Goal: Book appointment/travel/reservation

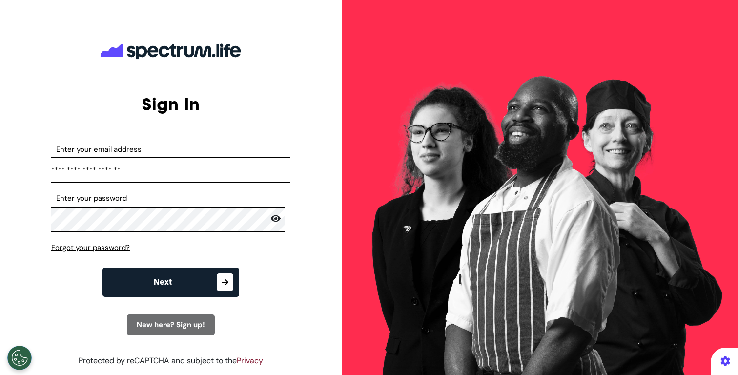
click at [178, 277] on button "Next" at bounding box center [170, 281] width 137 height 29
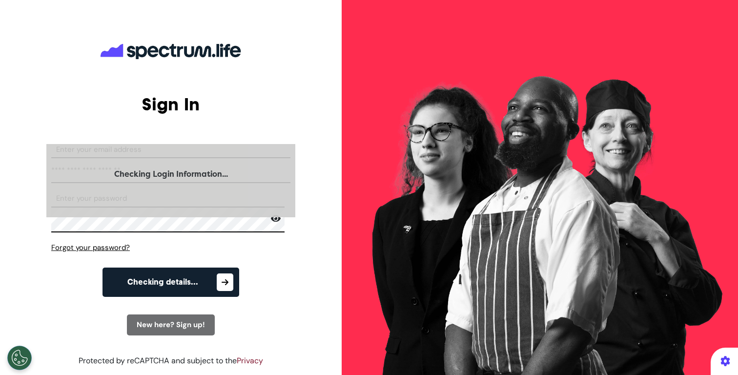
select select "**"
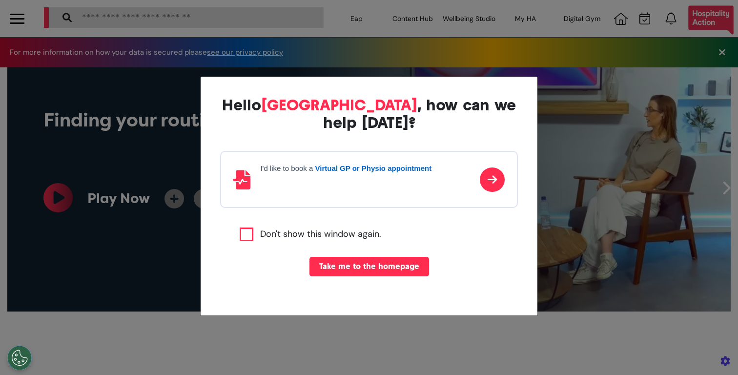
scroll to position [0, 368]
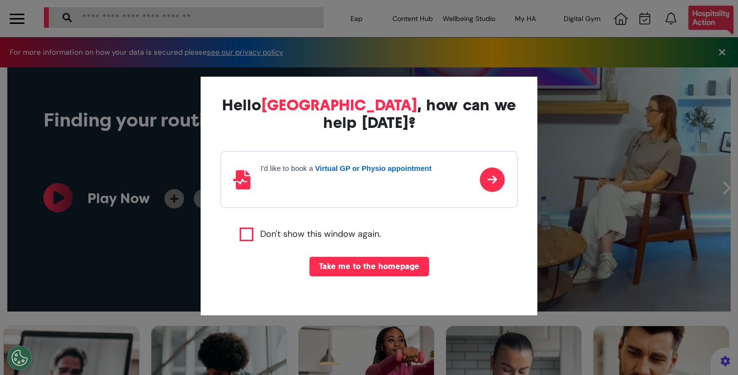
click at [445, 171] on div "I'd like to book a Virtual GP or Physio appointment" at bounding box center [368, 179] width 297 height 57
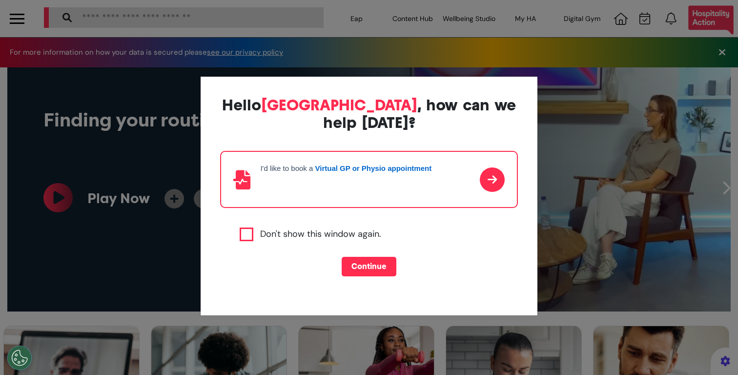
click at [376, 260] on button "Continue" at bounding box center [369, 267] width 55 height 20
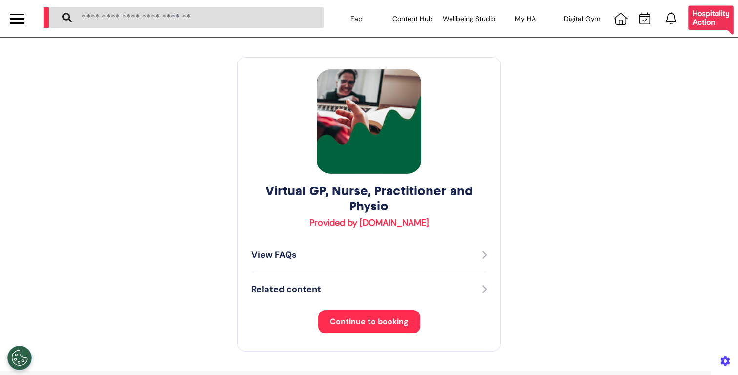
click at [346, 325] on span "Continue to booking" at bounding box center [369, 321] width 79 height 10
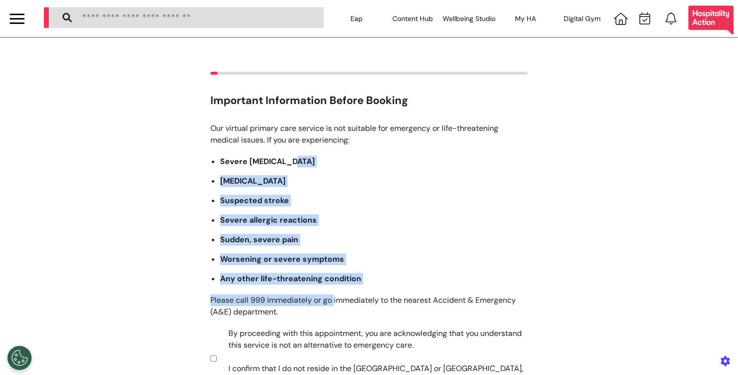
drag, startPoint x: 333, startPoint y: 301, endPoint x: 335, endPoint y: 150, distance: 150.3
click at [334, 154] on p "Our virtual primary care service is not suitable for emergency or life-threaten…" at bounding box center [368, 255] width 317 height 266
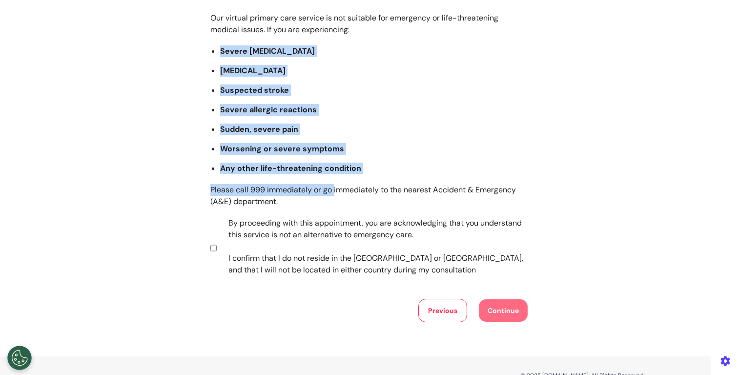
scroll to position [124, 0]
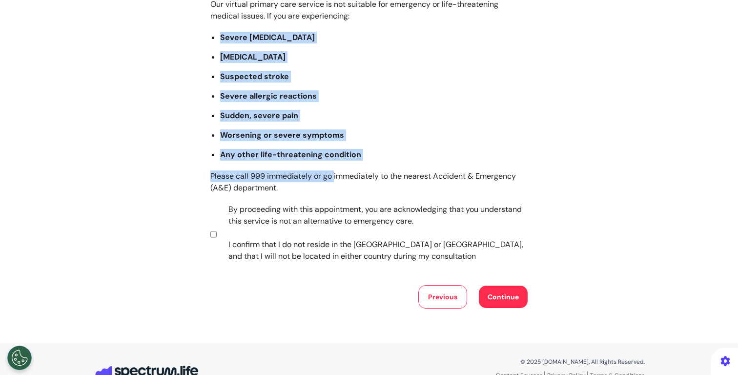
click at [497, 296] on button "Continue" at bounding box center [503, 296] width 49 height 22
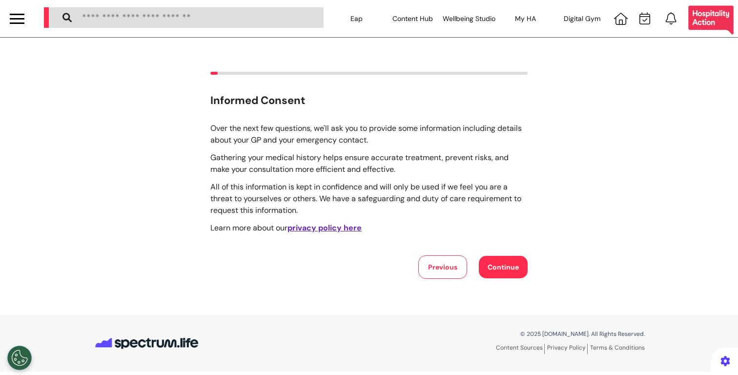
scroll to position [0, 0]
click at [507, 262] on button "Continue" at bounding box center [503, 267] width 49 height 22
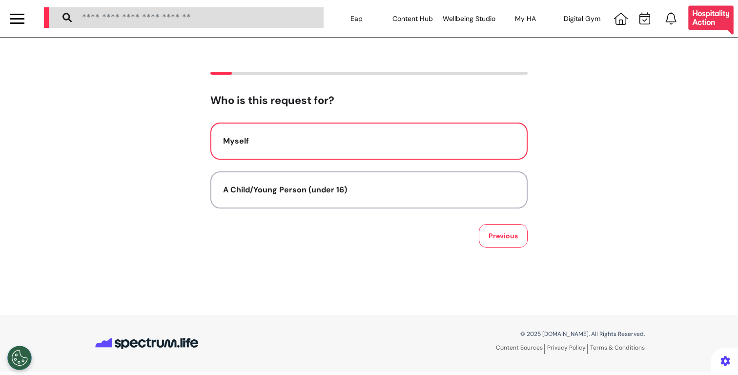
click at [408, 142] on div "Myself" at bounding box center [369, 141] width 292 height 12
select select "****"
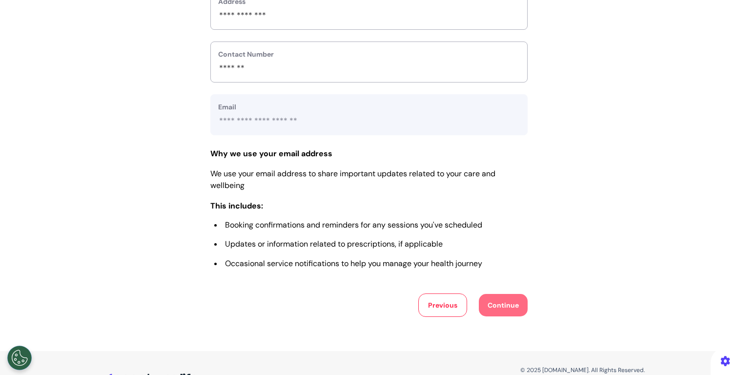
scroll to position [422, 0]
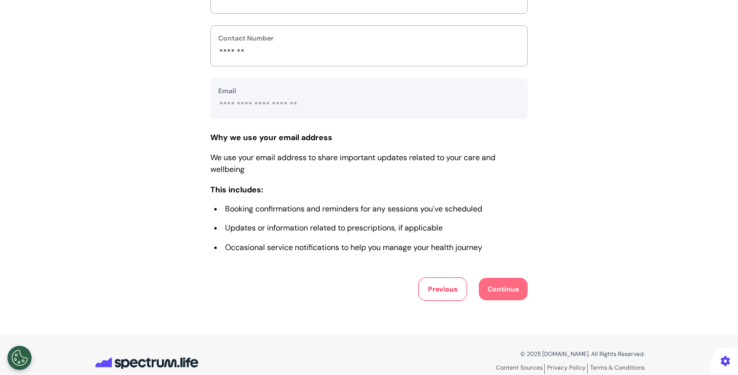
click at [447, 289] on button "Previous" at bounding box center [442, 288] width 49 height 23
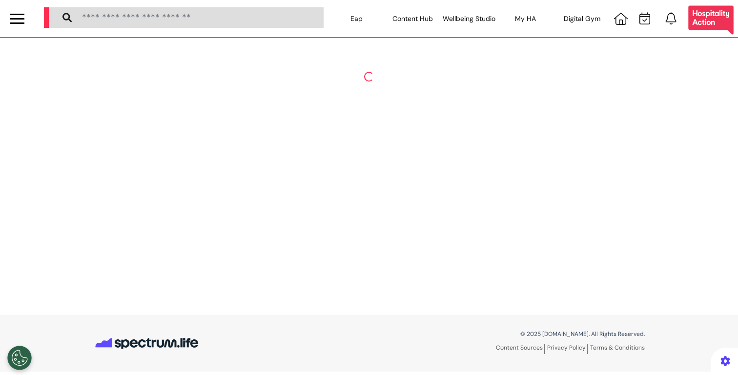
scroll to position [0, 0]
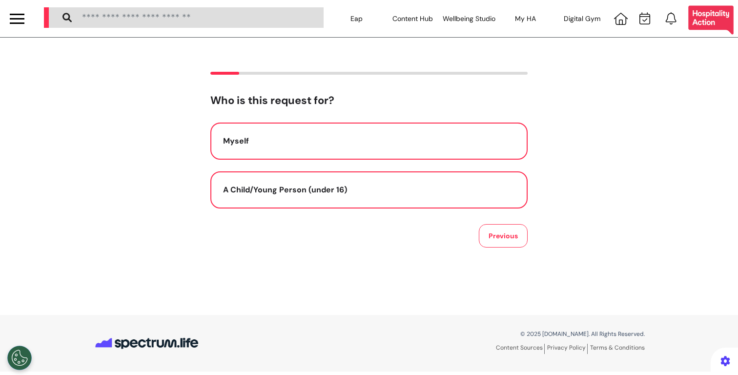
click at [438, 198] on button "A Child/Young Person (under 16)" at bounding box center [368, 189] width 317 height 37
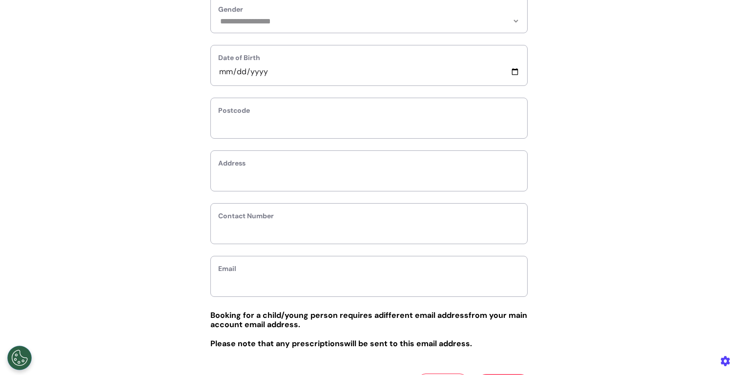
scroll to position [360, 0]
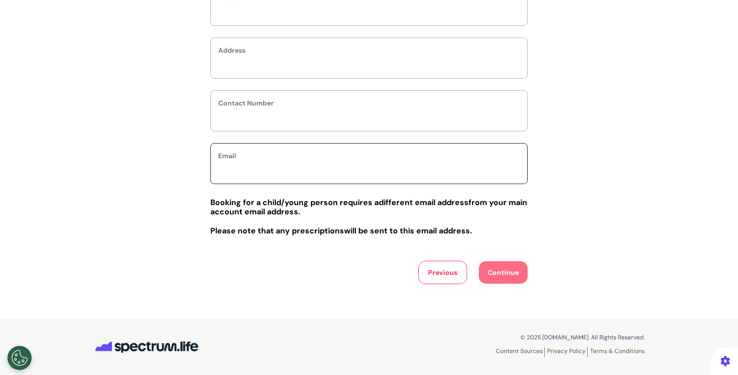
click at [408, 168] on input "email" at bounding box center [369, 169] width 302 height 13
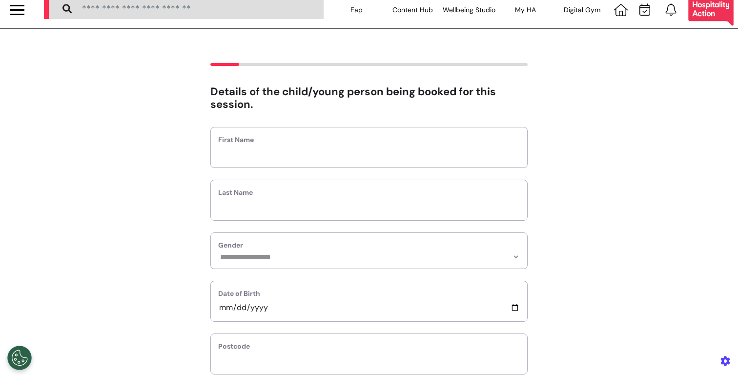
scroll to position [0, 0]
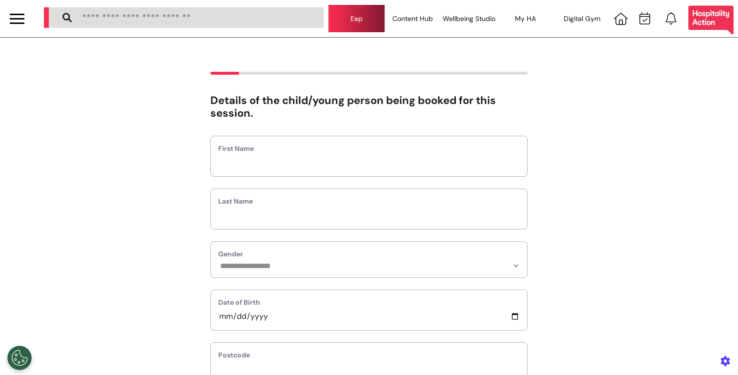
click at [360, 20] on div "Eap" at bounding box center [356, 18] width 57 height 27
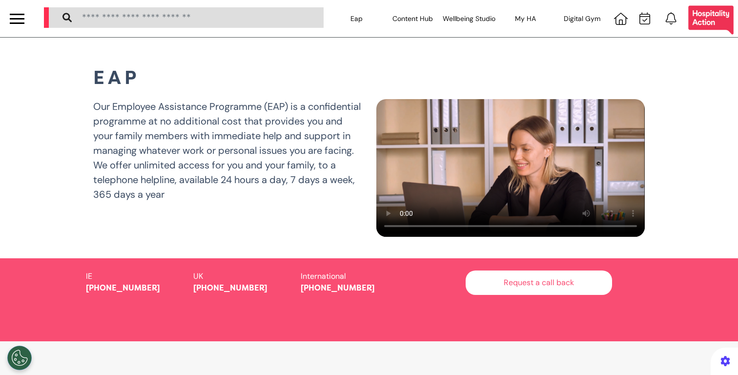
click at [10, 22] on div at bounding box center [17, 22] width 15 height 1
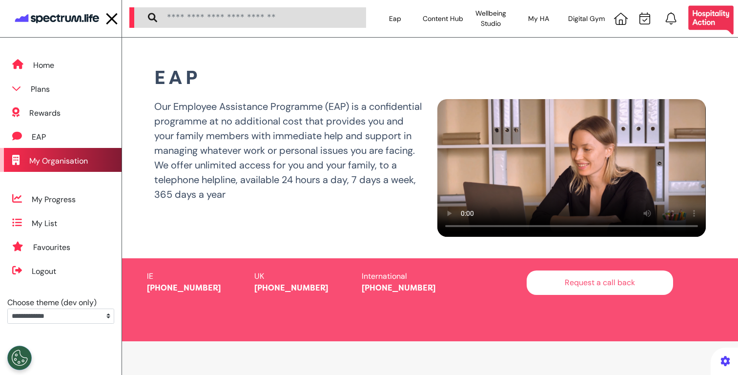
click at [77, 163] on div "My Organisation" at bounding box center [58, 161] width 59 height 12
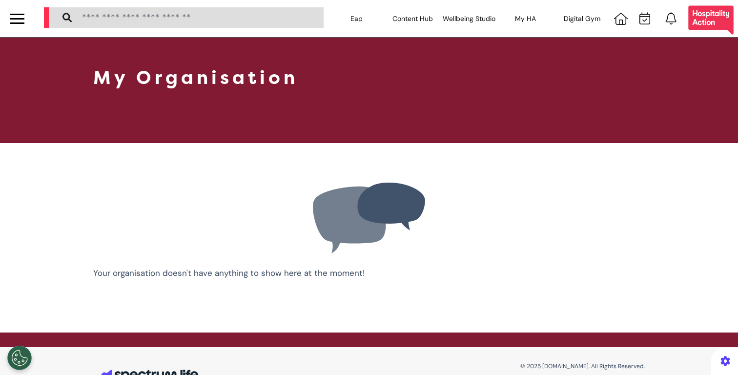
scroll to position [28, 0]
